Goal: Check status: Check status

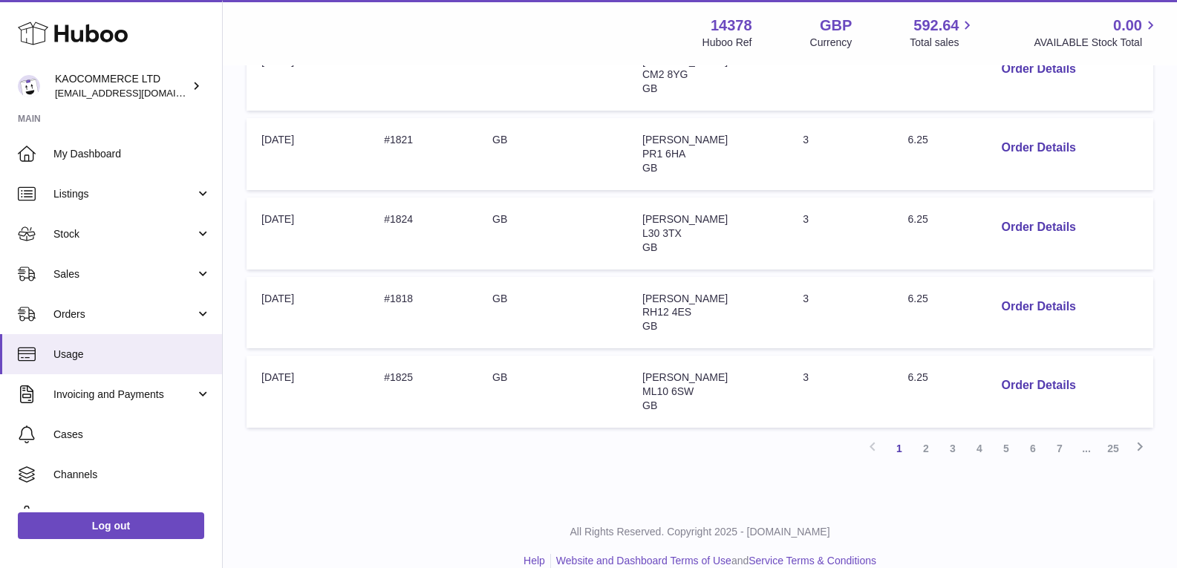
scroll to position [734, 0]
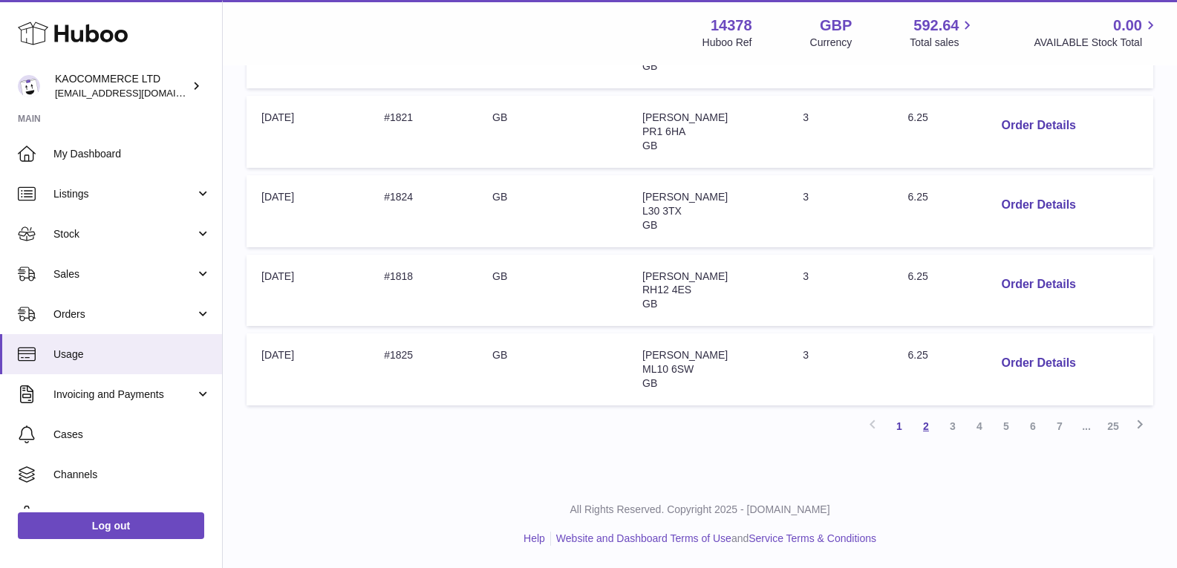
click at [924, 421] on link "2" at bounding box center [925, 426] width 27 height 27
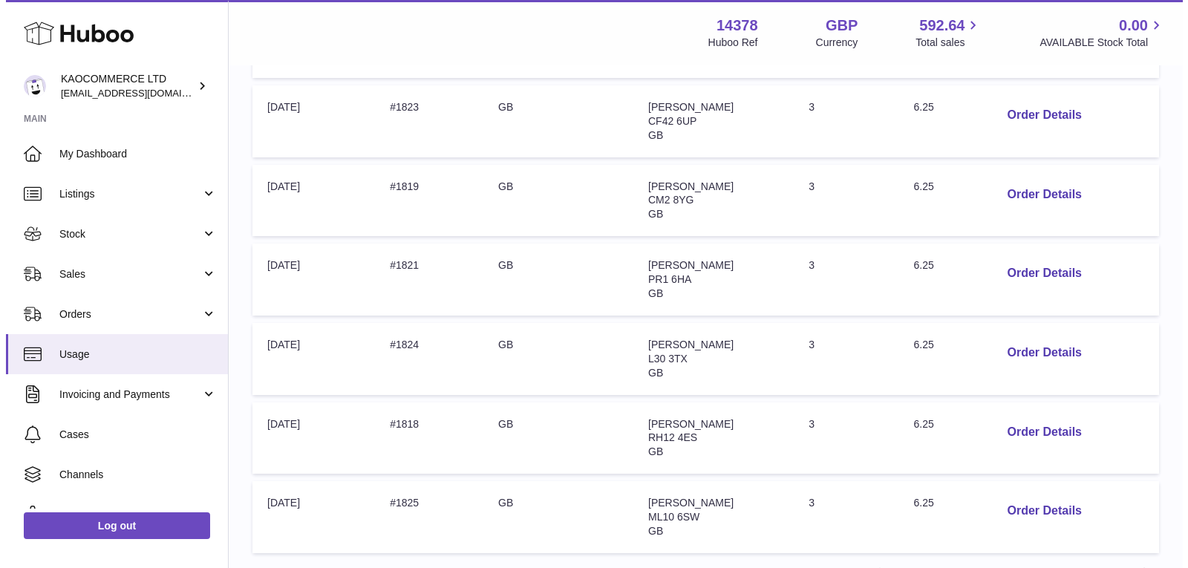
scroll to position [734, 0]
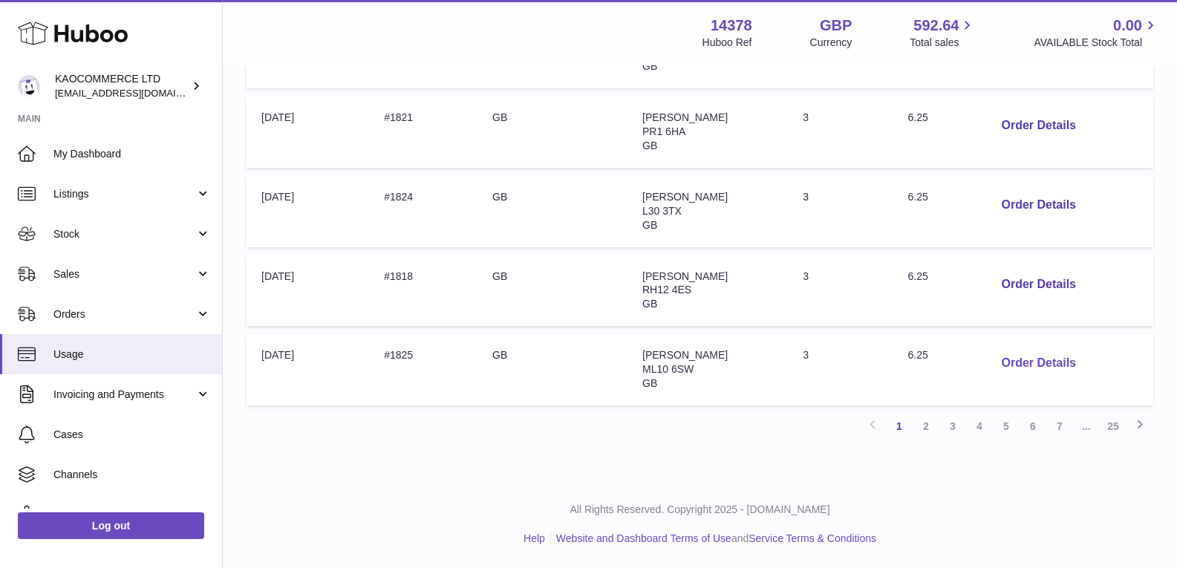
click at [1008, 365] on button "Order Details" at bounding box center [1039, 363] width 98 height 30
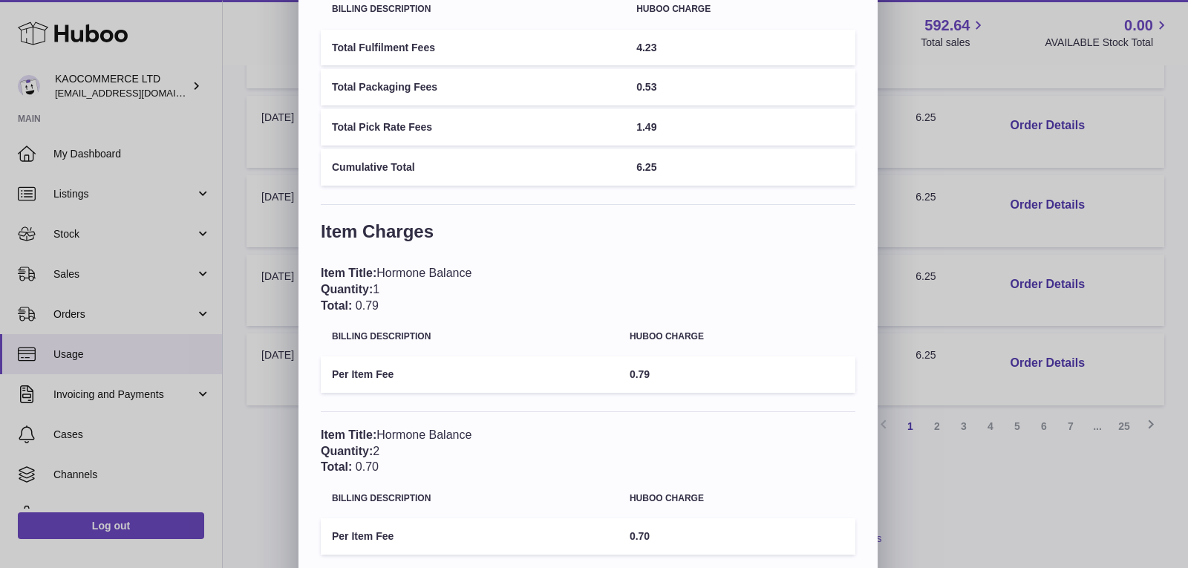
scroll to position [220, 0]
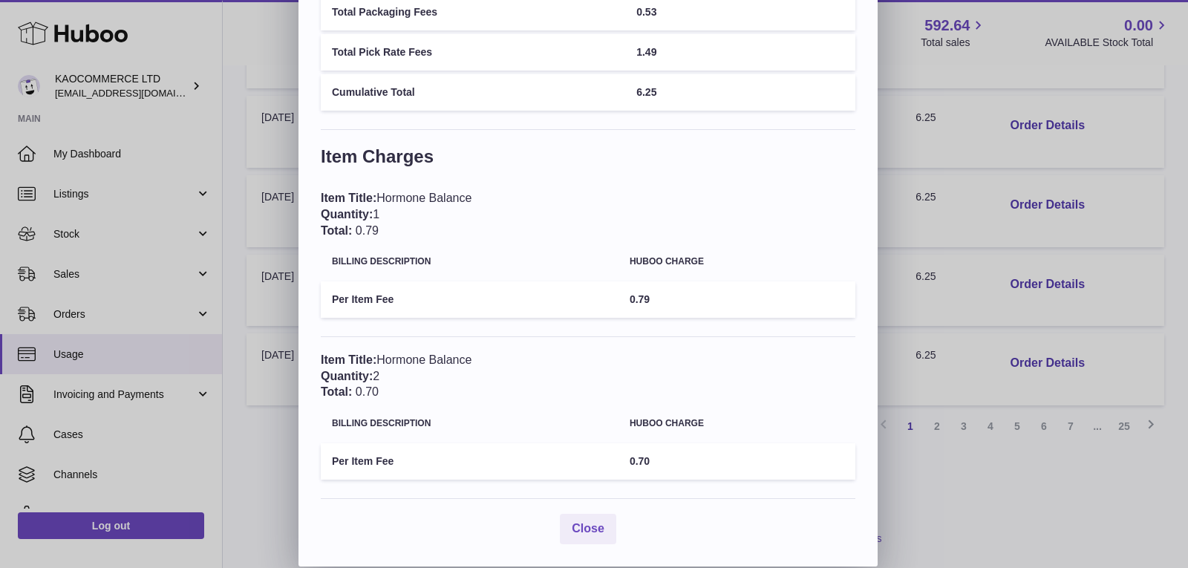
click at [753, 393] on div "Item Title: Hormone Balance Quantity: 2 Total: 0.70" at bounding box center [588, 376] width 534 height 48
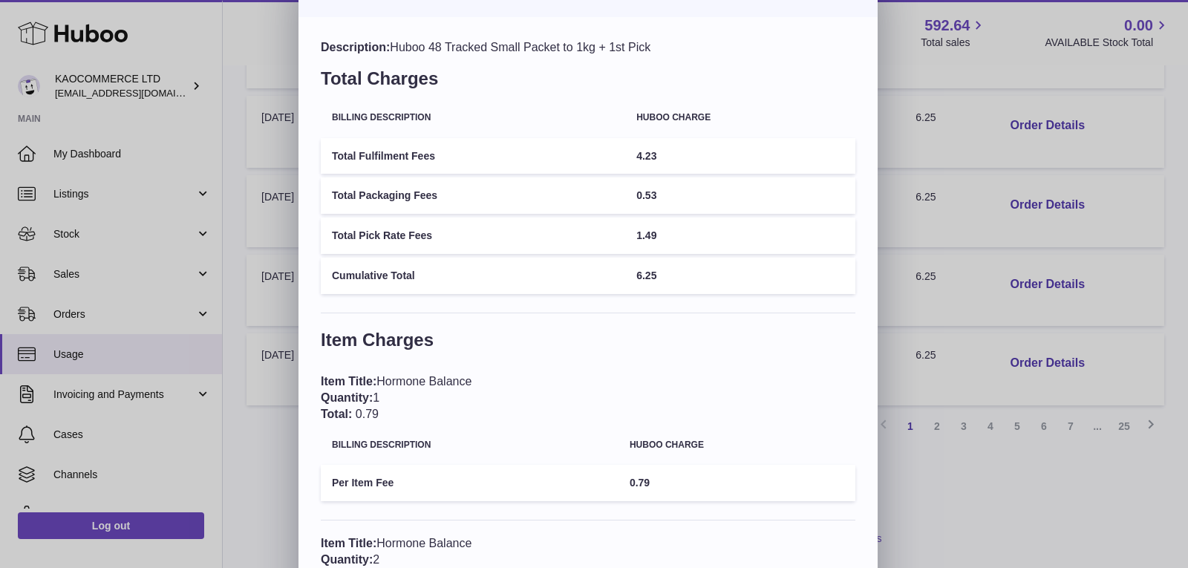
scroll to position [37, 0]
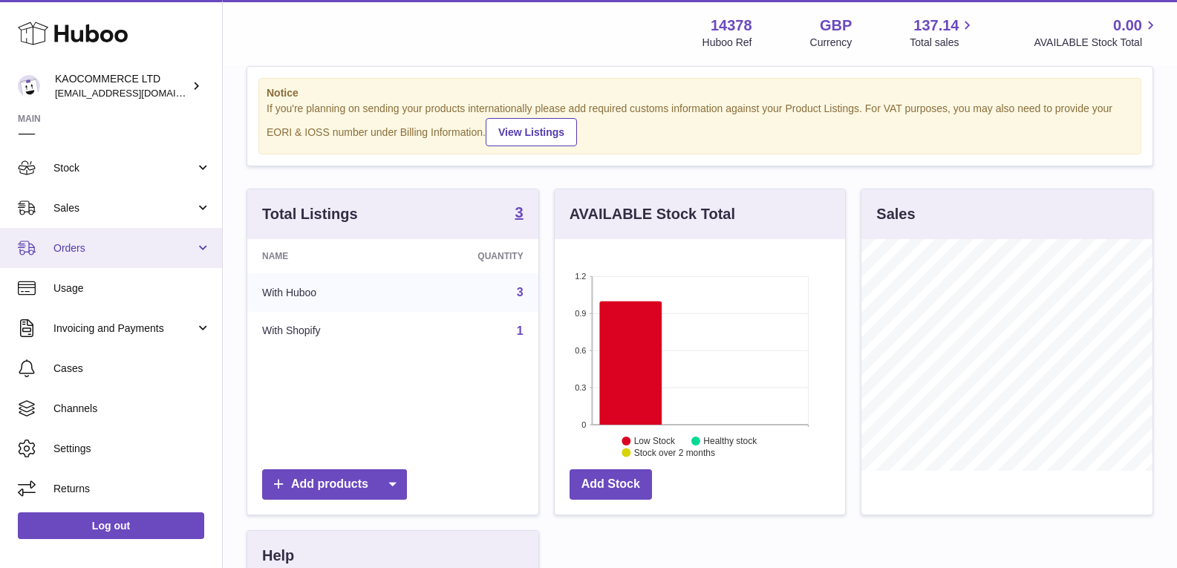
scroll to position [36, 0]
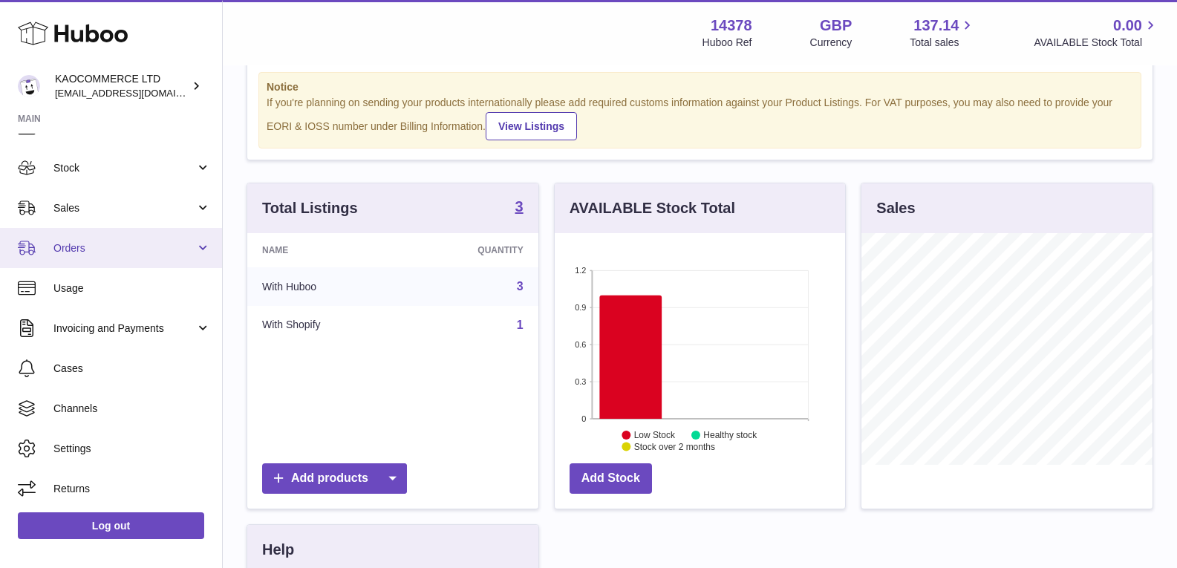
click at [166, 240] on link "Orders" at bounding box center [111, 248] width 222 height 40
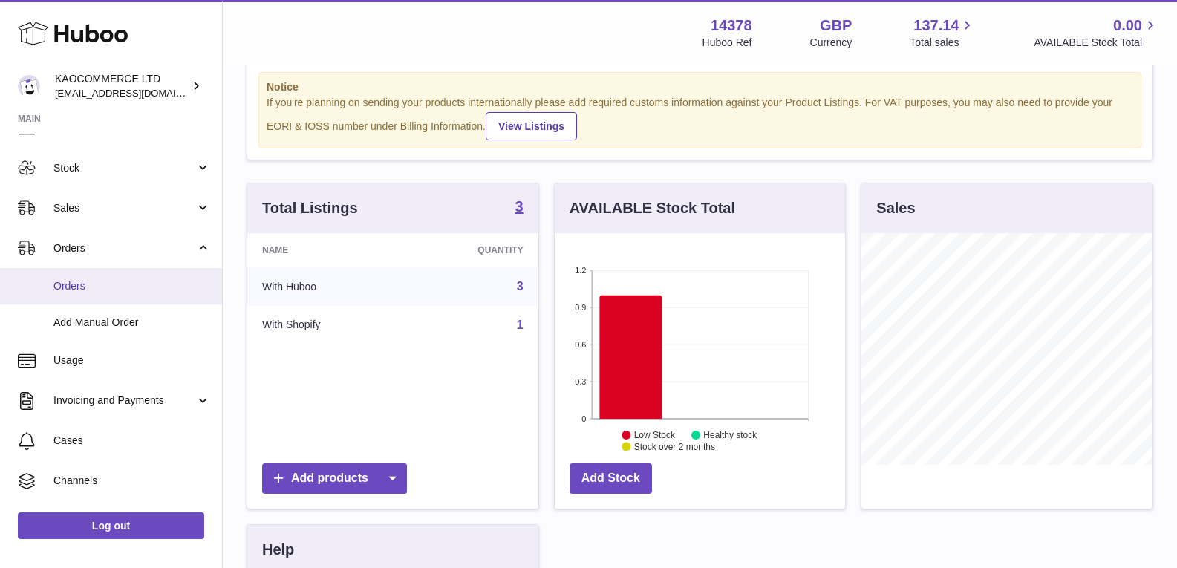
click at [144, 299] on link "Orders" at bounding box center [111, 286] width 222 height 36
